Goal: Task Accomplishment & Management: Use online tool/utility

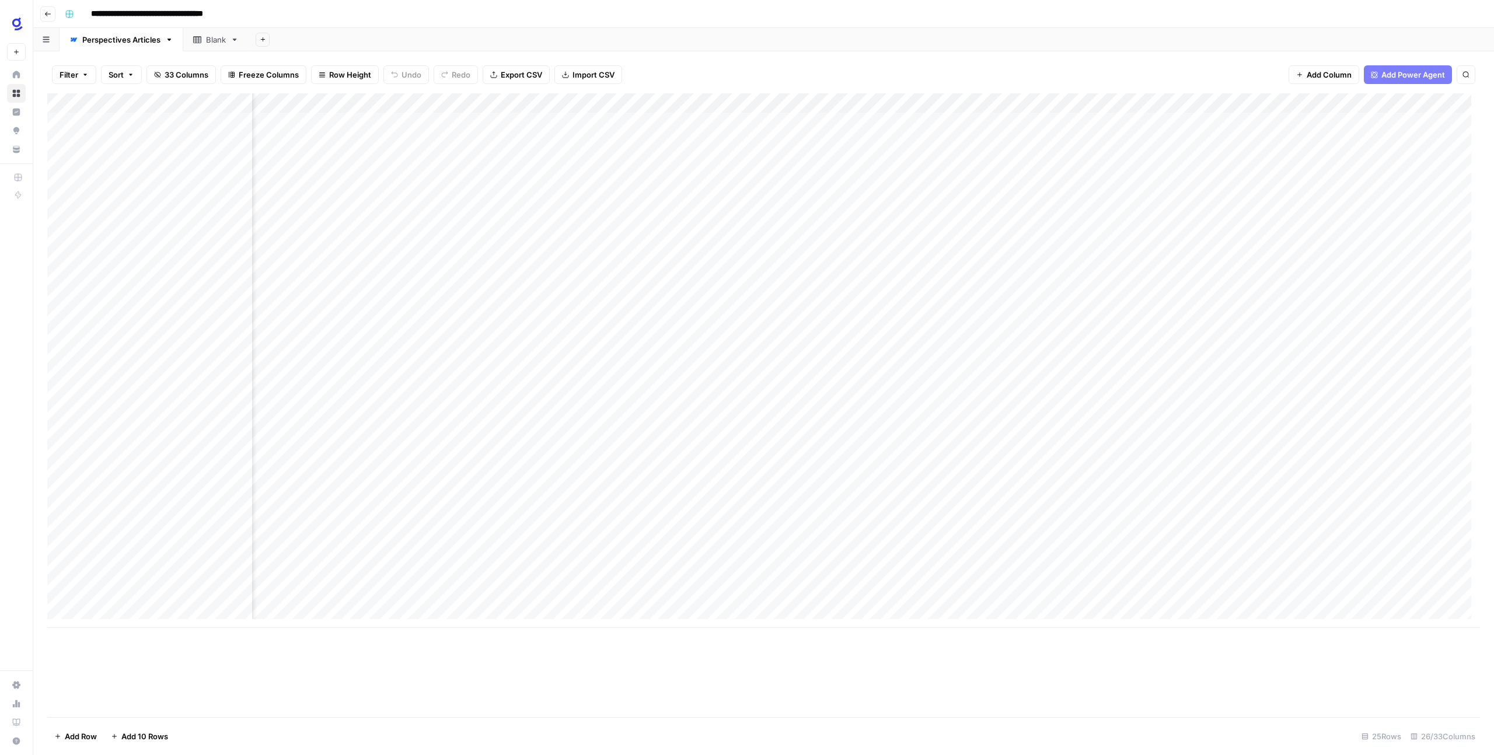
scroll to position [0, 939]
click at [770, 558] on div "Add Column" at bounding box center [763, 360] width 1432 height 534
click at [344, 557] on div "Add Column" at bounding box center [763, 360] width 1432 height 534
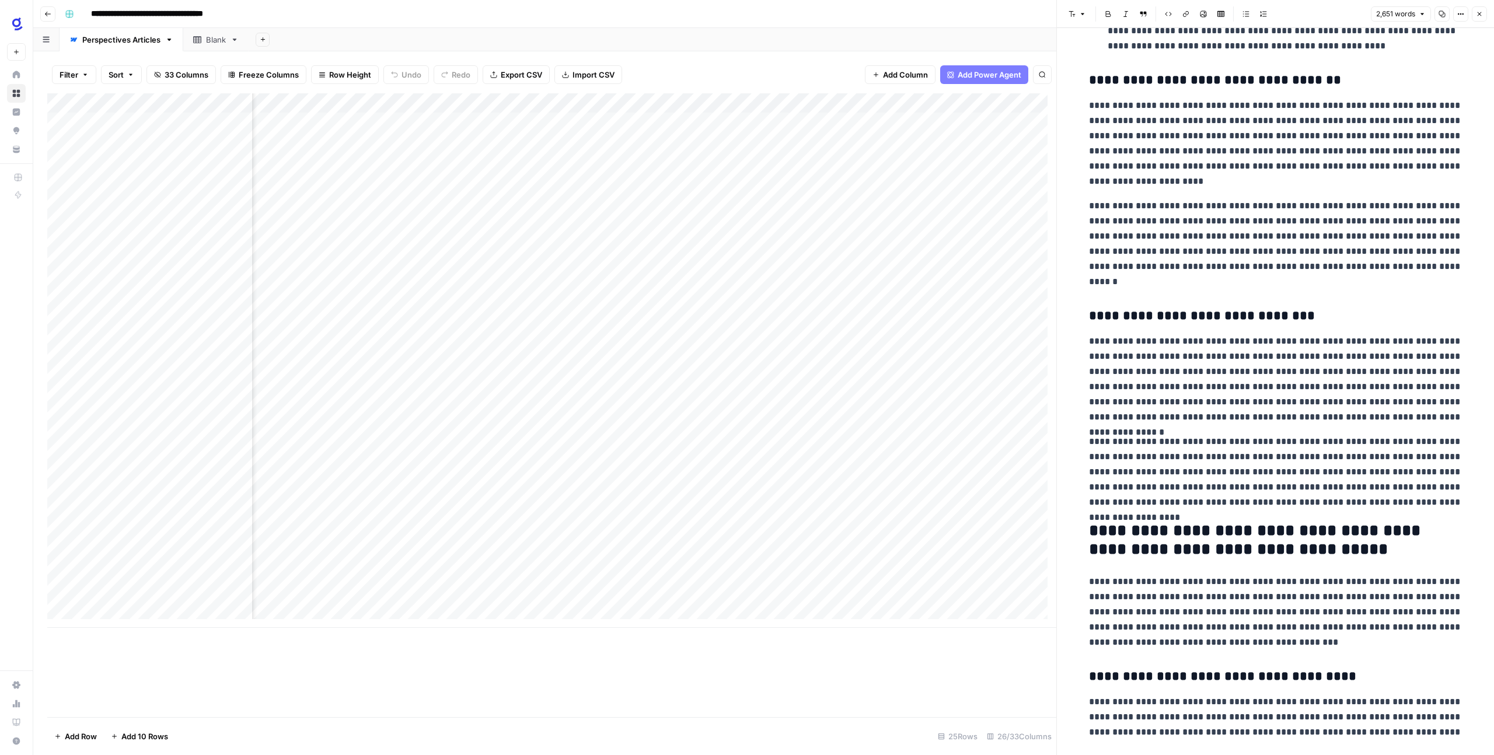
scroll to position [0, 659]
click at [505, 560] on div "Add Column" at bounding box center [551, 360] width 1009 height 534
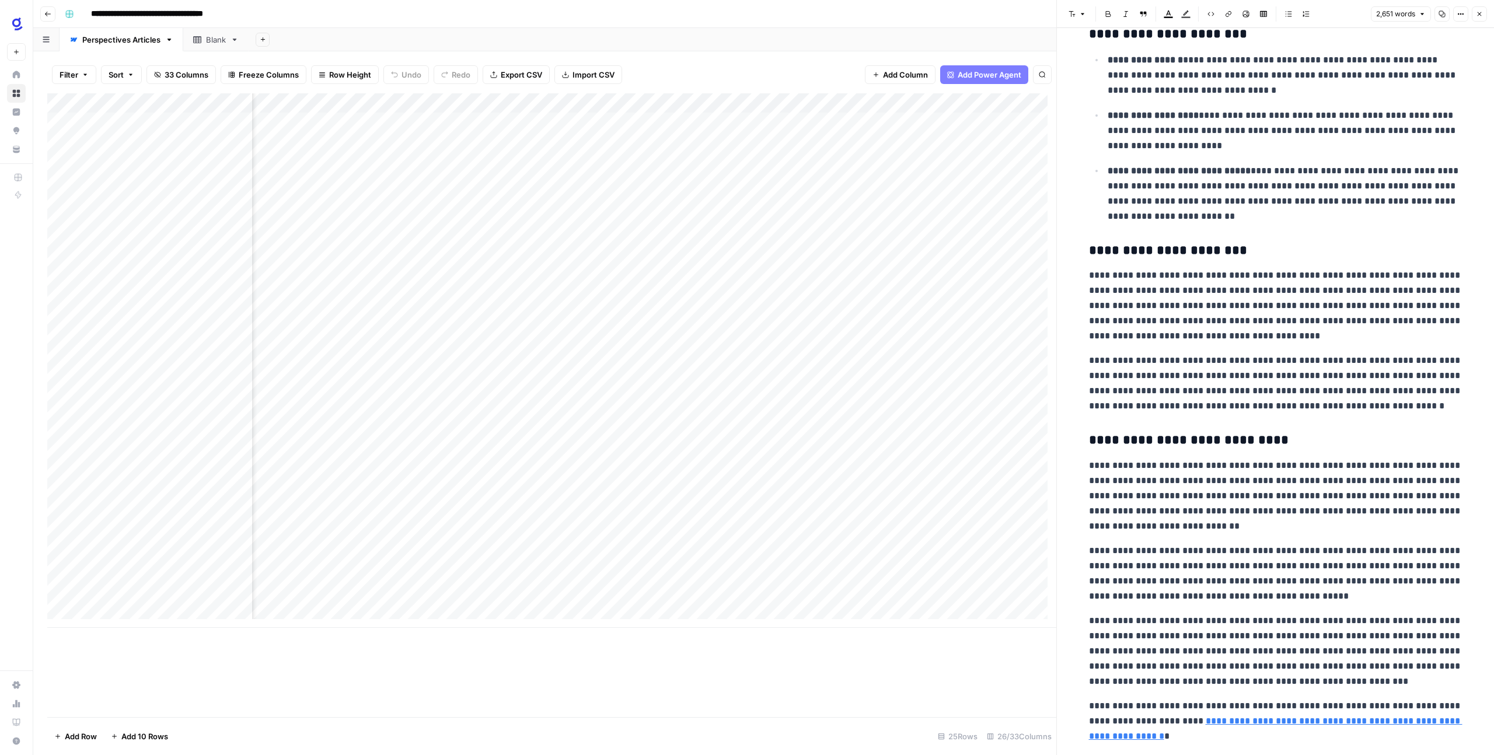
scroll to position [5449, 0]
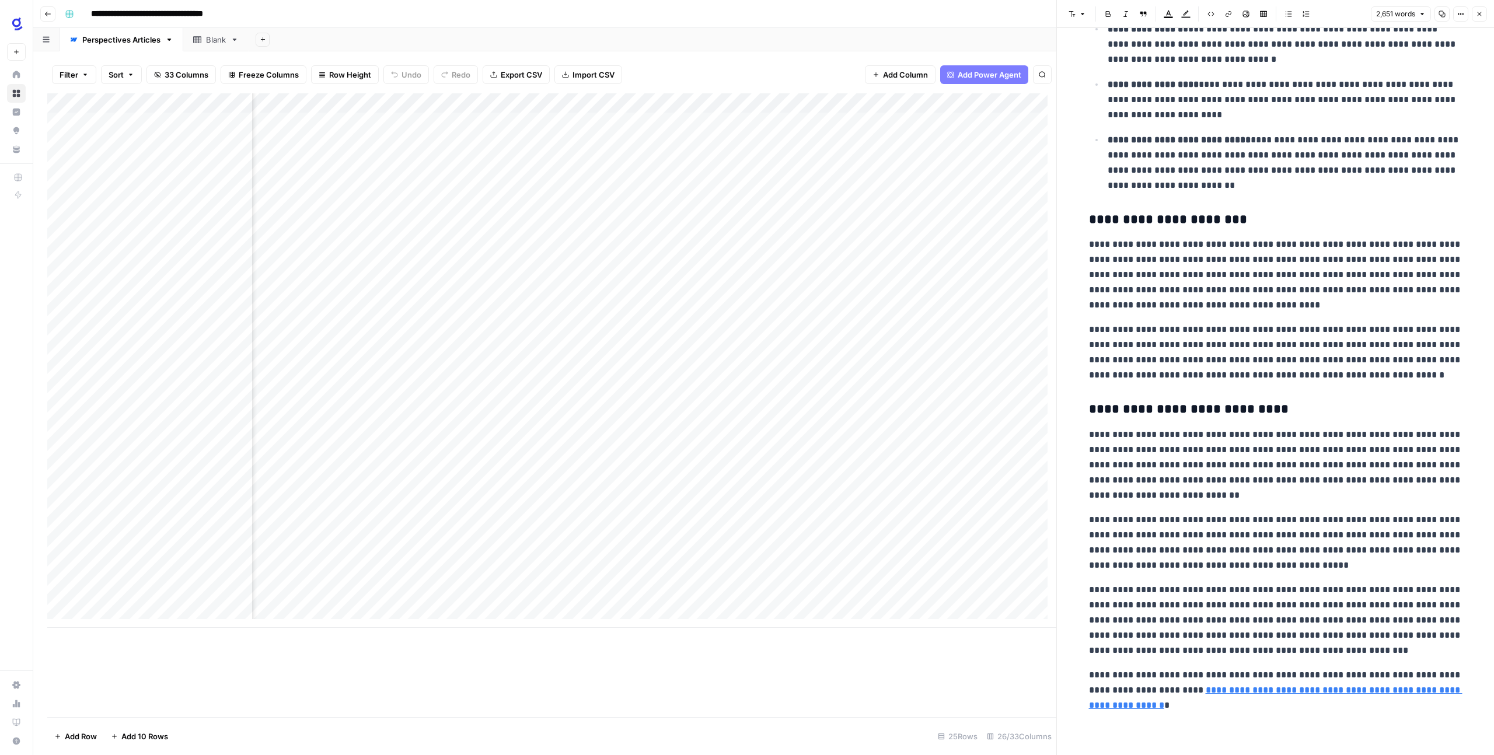
click at [295, 557] on div "Add Column" at bounding box center [551, 360] width 1009 height 534
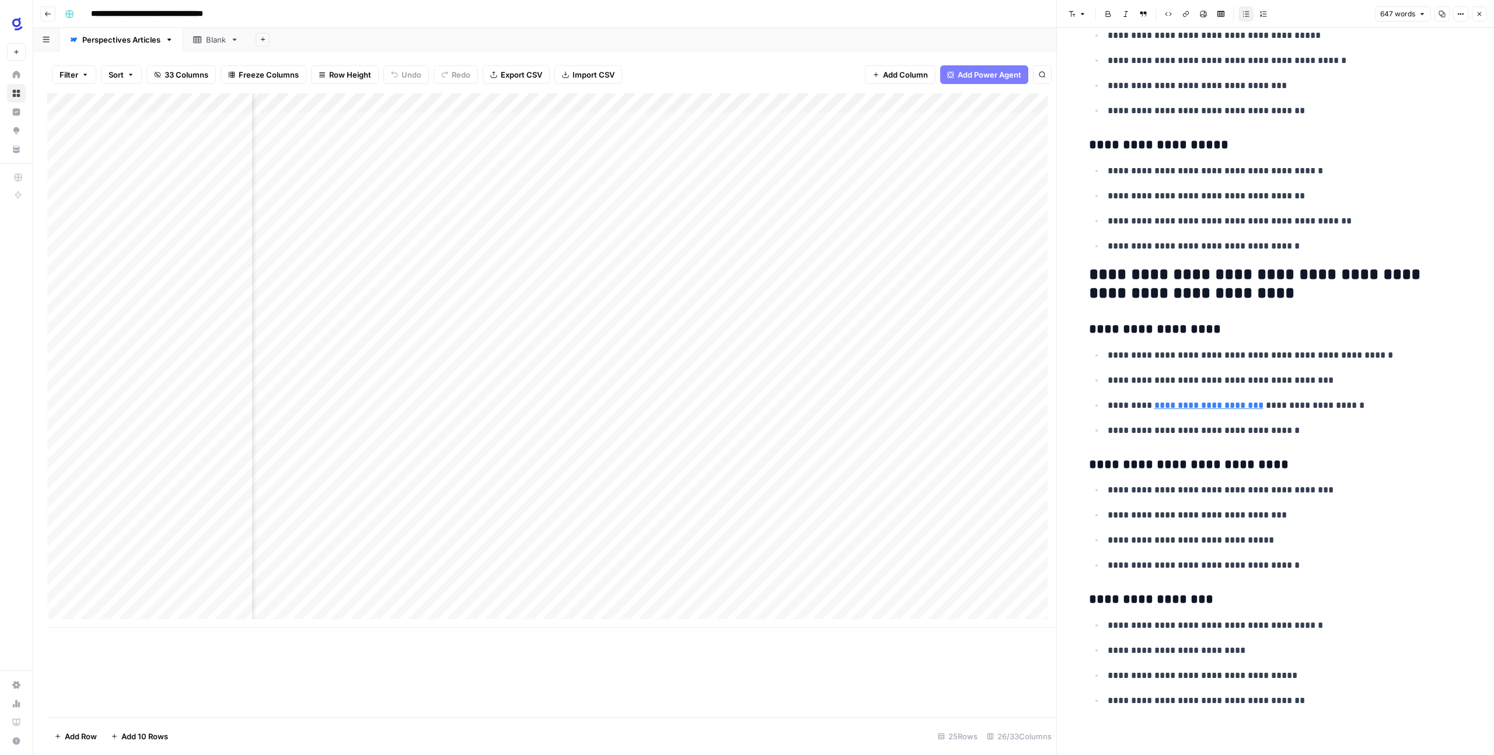
scroll to position [0, 589]
